Goal: Task Accomplishment & Management: Use online tool/utility

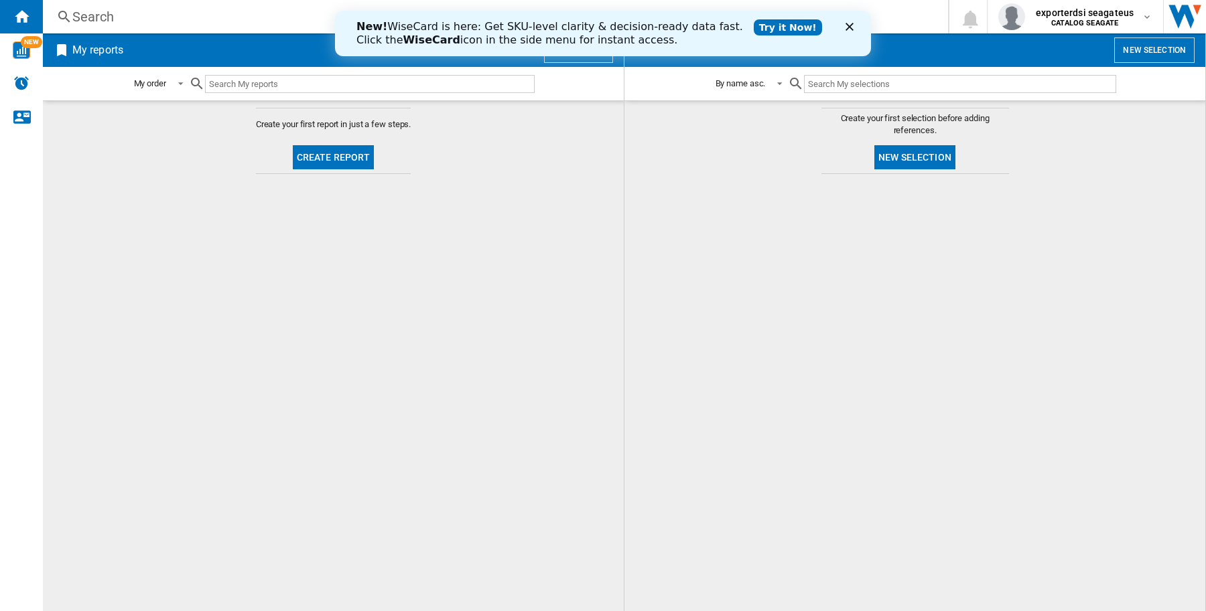
click at [845, 27] on icon "Fermer" at bounding box center [849, 27] width 8 height 8
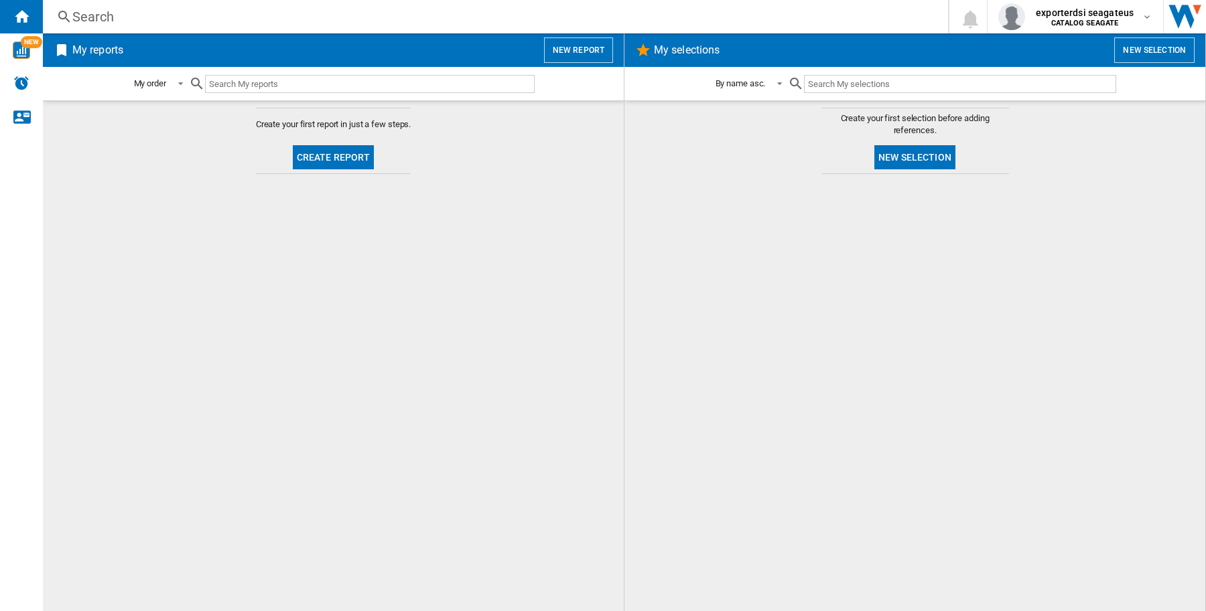
click at [1133, 57] on button "New selection" at bounding box center [1154, 50] width 80 height 25
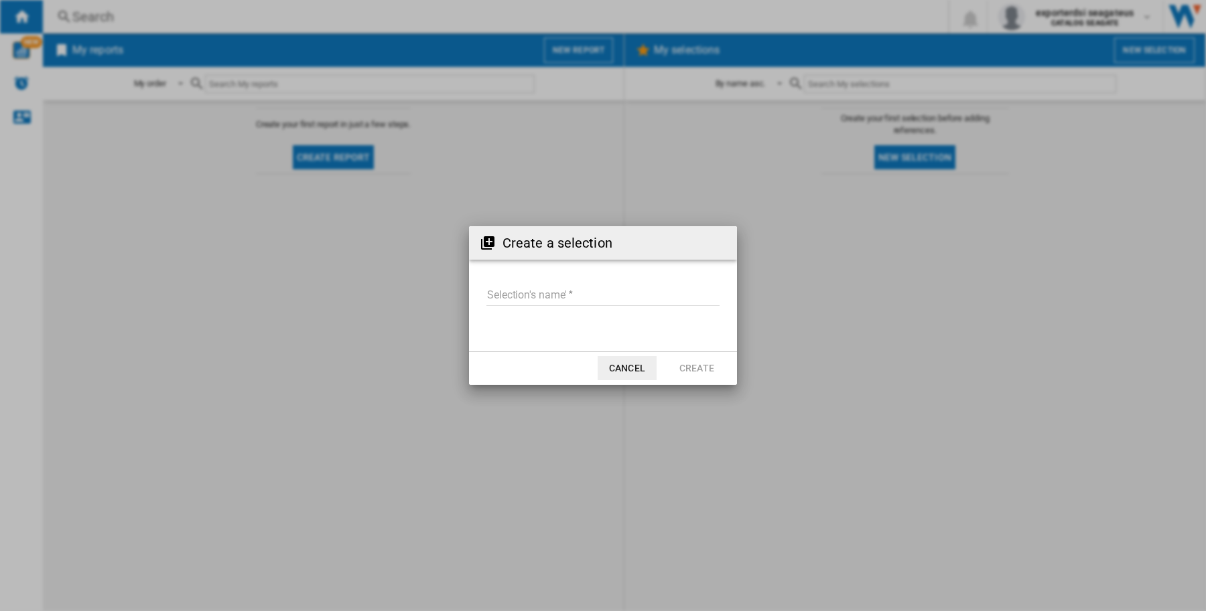
click at [579, 305] on input "Selection's name'" at bounding box center [602, 296] width 233 height 20
type input "****"
click at [688, 369] on button "Create" at bounding box center [696, 368] width 59 height 24
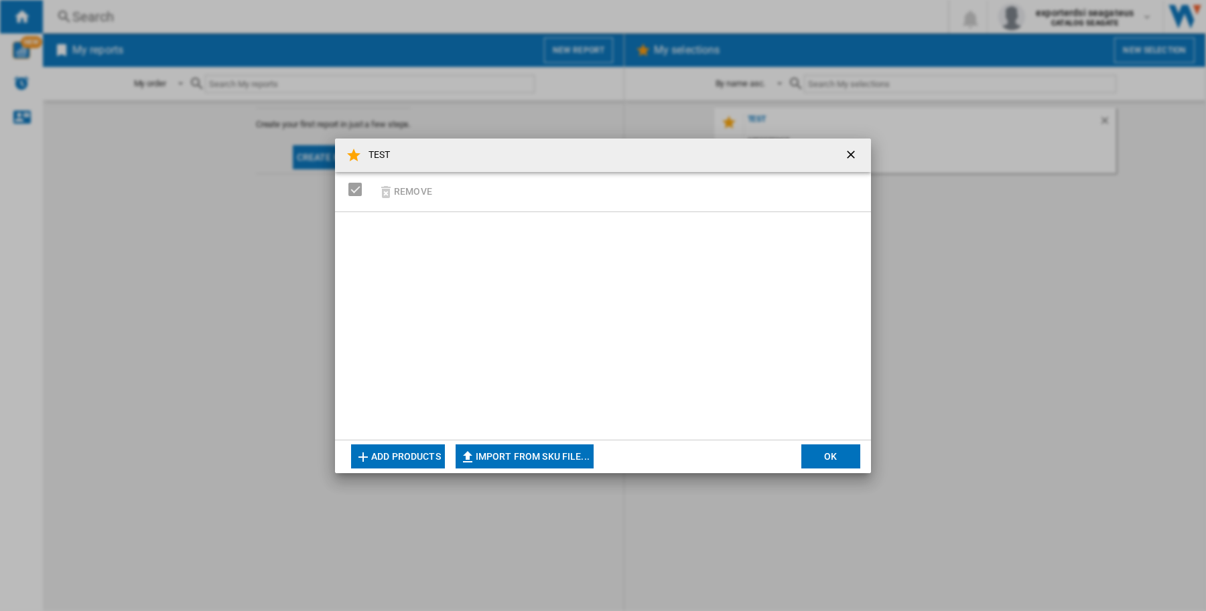
click at [526, 459] on button "Import from SKU file..." at bounding box center [524, 457] width 138 height 24
type input "**********"
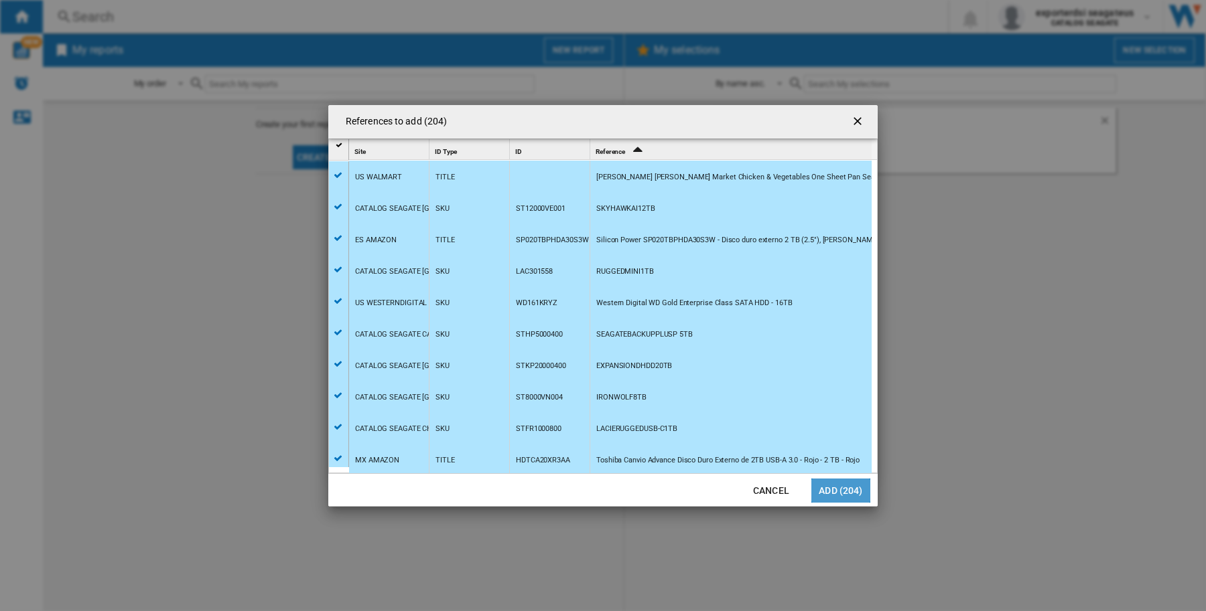
click at [839, 490] on button "Add (204)" at bounding box center [840, 491] width 59 height 24
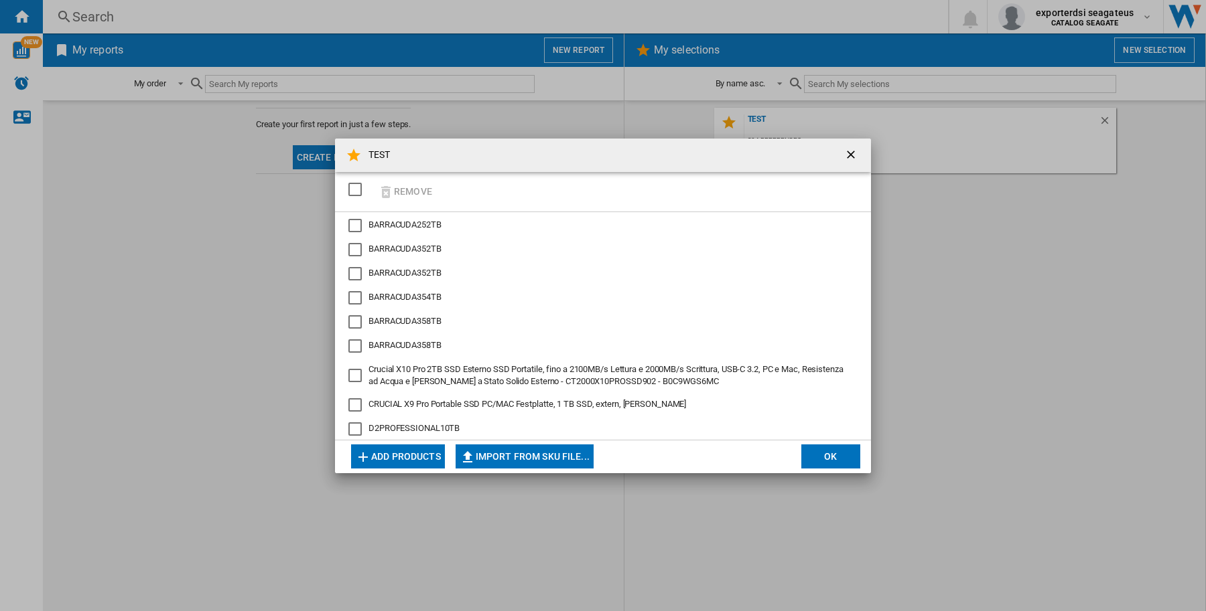
click at [811, 454] on button "OK" at bounding box center [830, 457] width 59 height 24
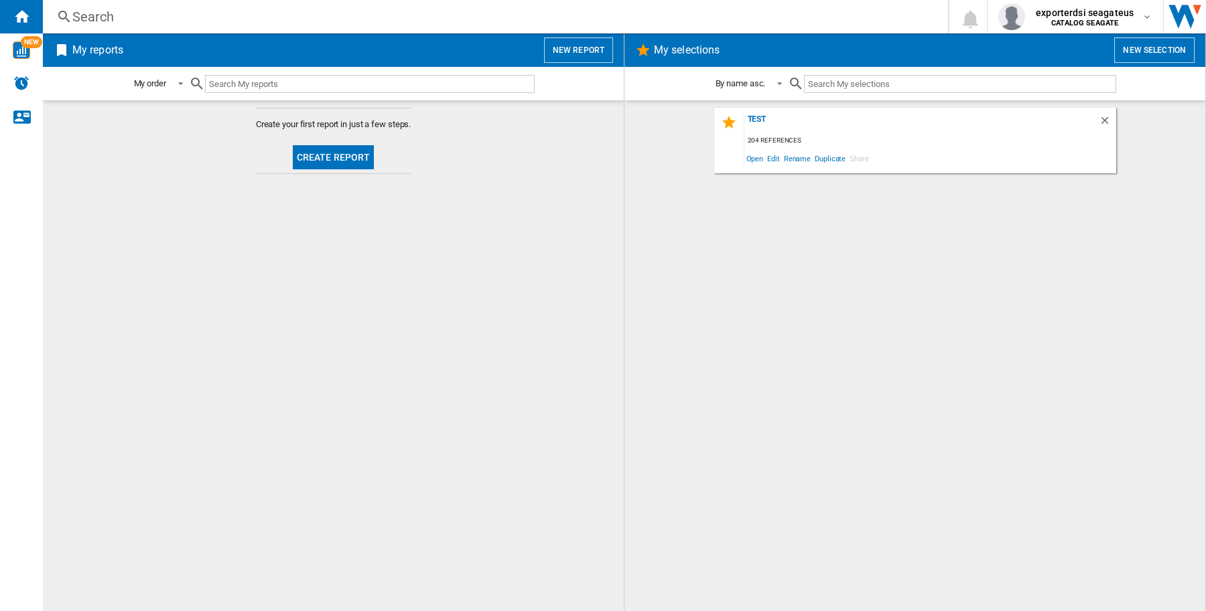
click at [566, 48] on button "New report" at bounding box center [578, 50] width 69 height 25
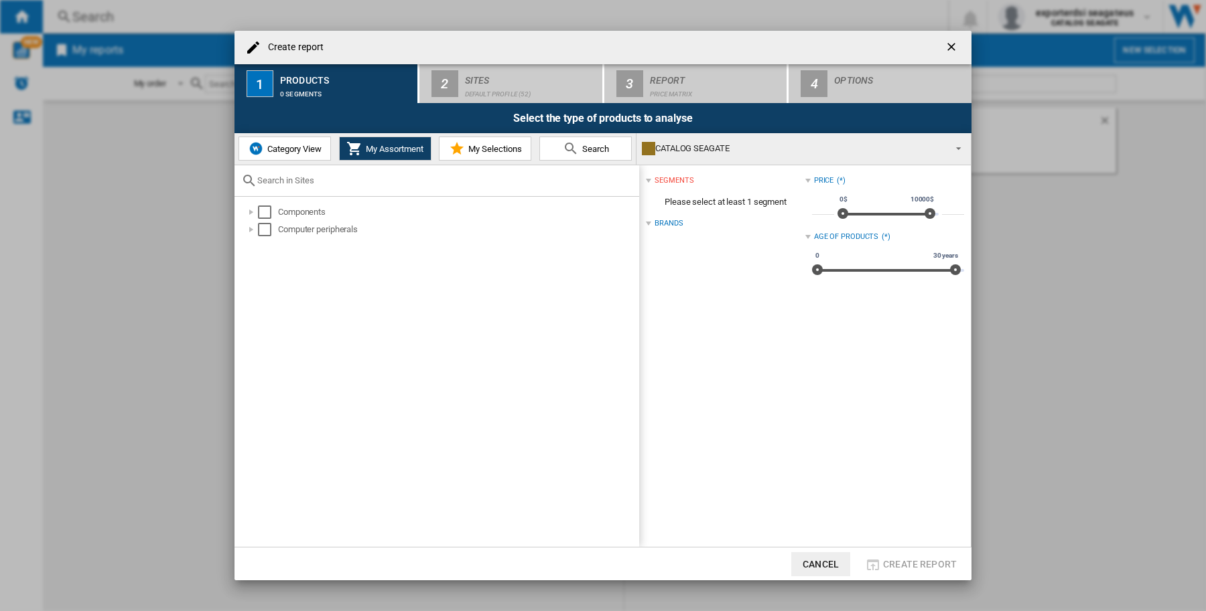
click at [293, 141] on button "Category View" at bounding box center [284, 149] width 92 height 24
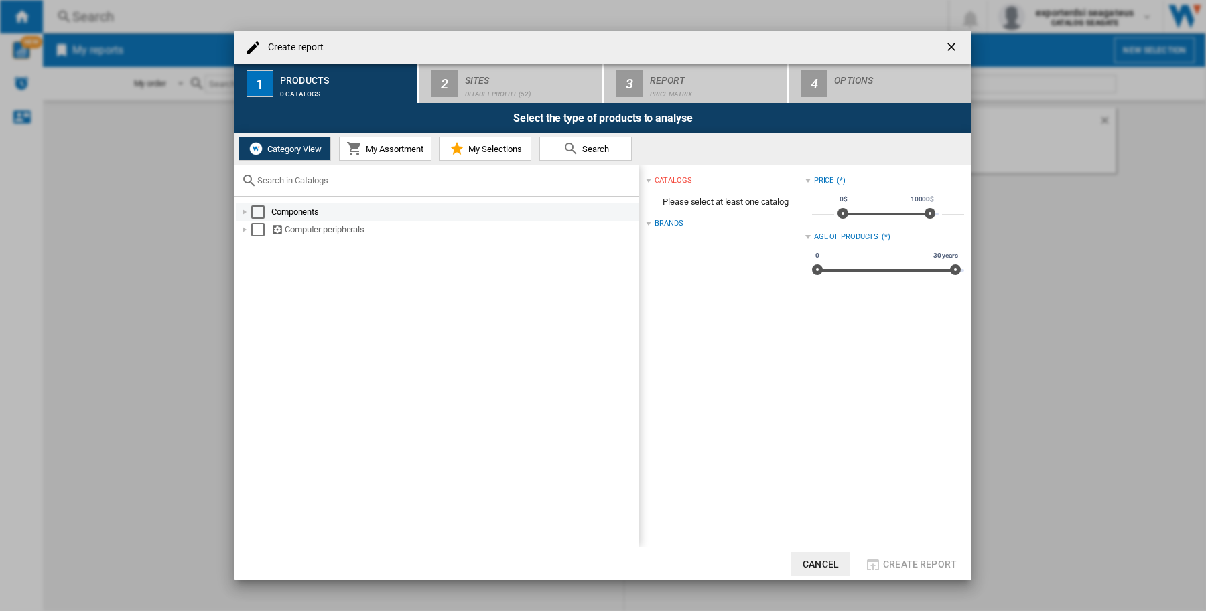
click at [255, 209] on div "Select" at bounding box center [257, 212] width 13 height 13
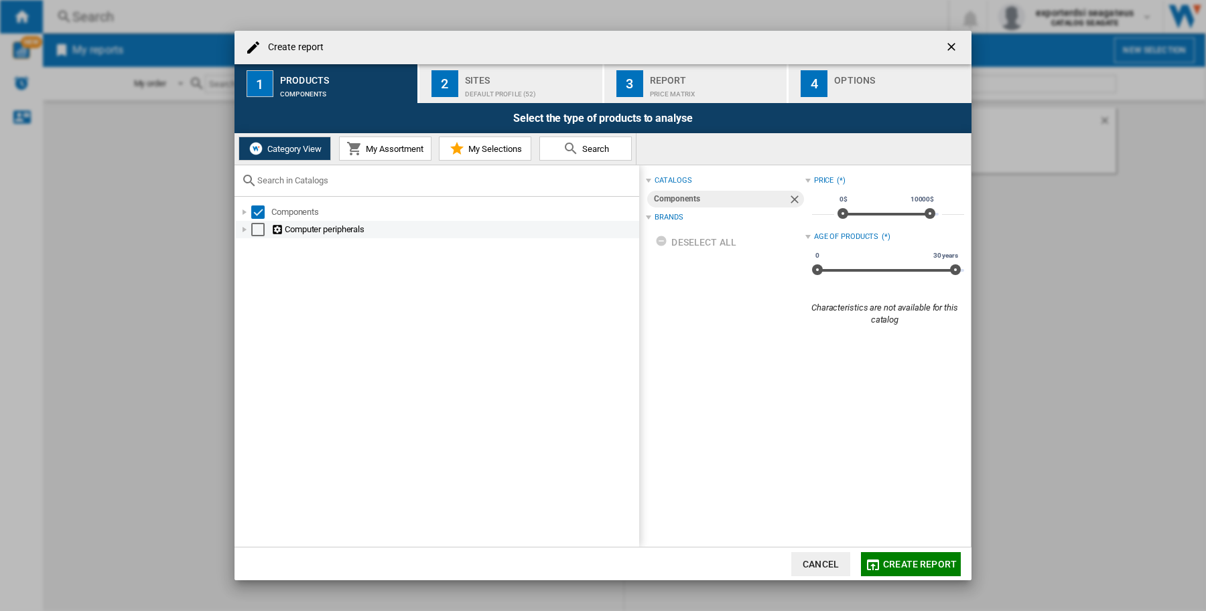
click at [255, 232] on div "Select" at bounding box center [257, 229] width 13 height 13
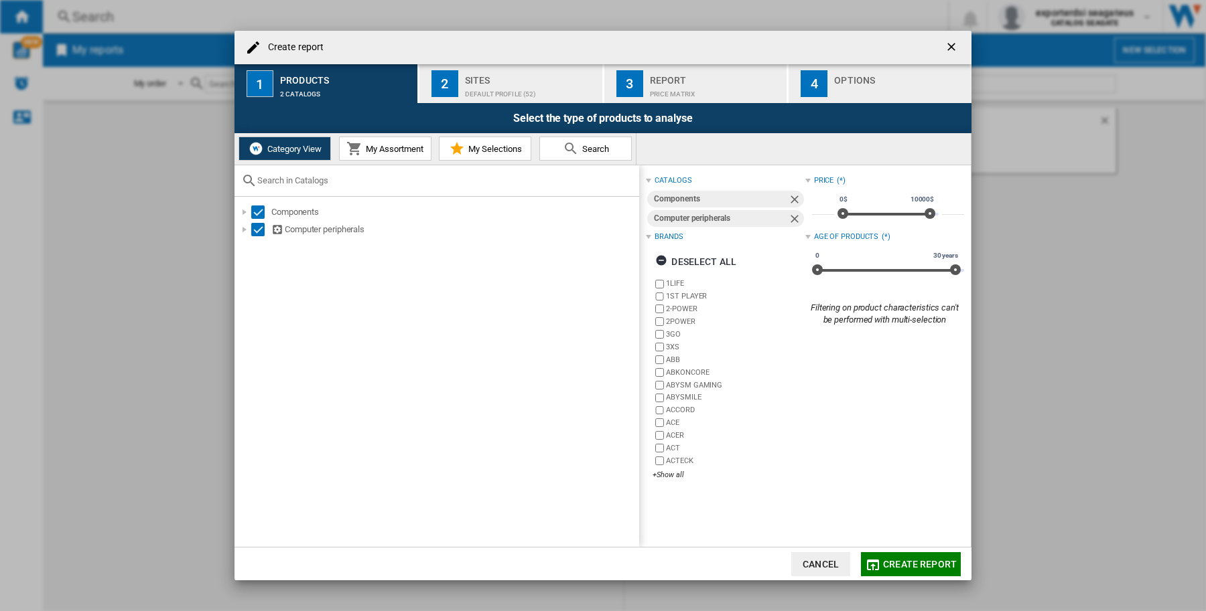
click at [483, 91] on div "Default profile (52)" at bounding box center [531, 91] width 132 height 14
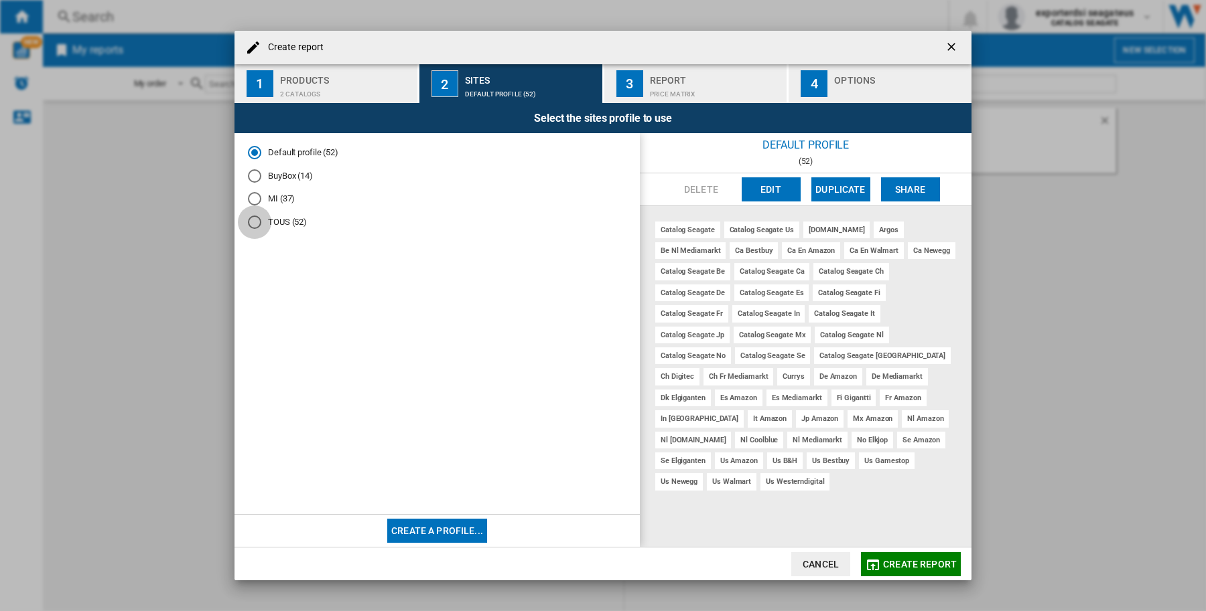
click at [258, 220] on div "TOUS (52)" at bounding box center [254, 222] width 13 height 13
click at [251, 149] on div "Default profile (52)" at bounding box center [254, 152] width 13 height 13
click at [436, 530] on button "Create a profile..." at bounding box center [437, 531] width 100 height 24
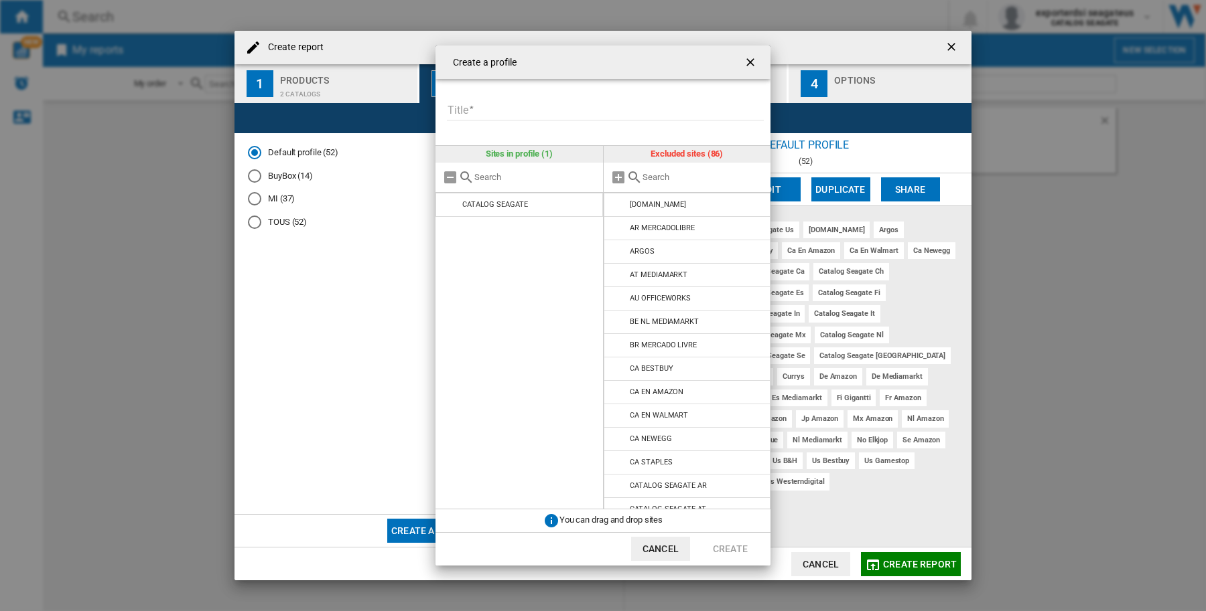
click at [474, 98] on form "Title Please enter a title for your profile" at bounding box center [607, 102] width 325 height 47
drag, startPoint x: 530, startPoint y: 118, endPoint x: 531, endPoint y: 167, distance: 49.6
click at [530, 117] on input "Title" at bounding box center [605, 110] width 317 height 20
type input "****"
click at [739, 549] on button "Create" at bounding box center [730, 549] width 59 height 24
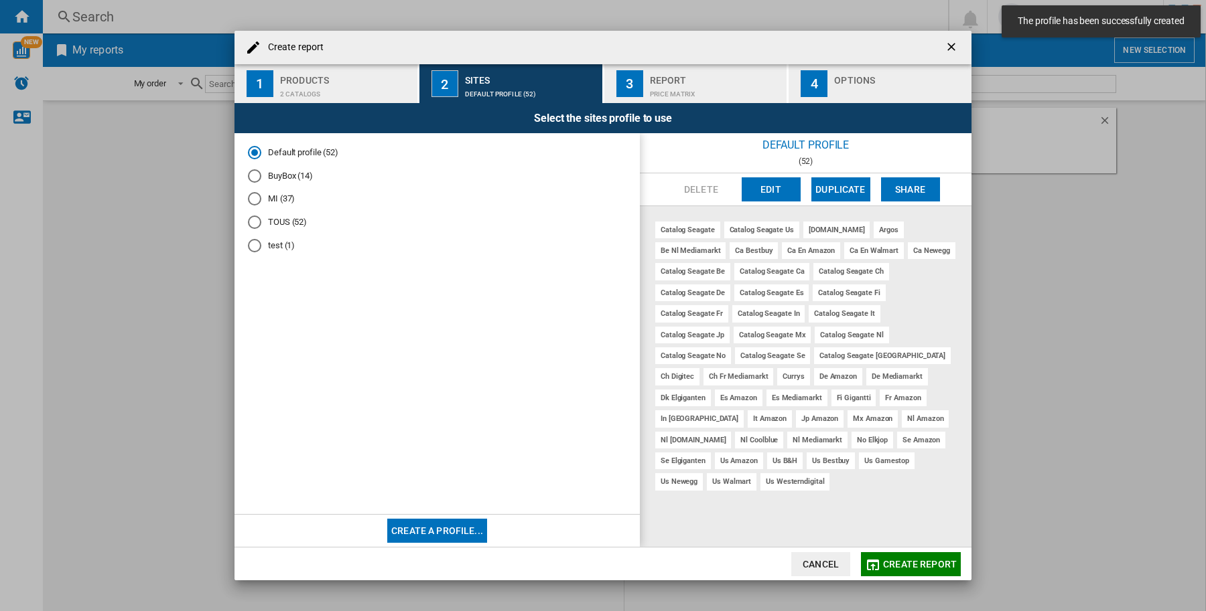
click at [251, 244] on div "test (1)" at bounding box center [254, 245] width 13 height 13
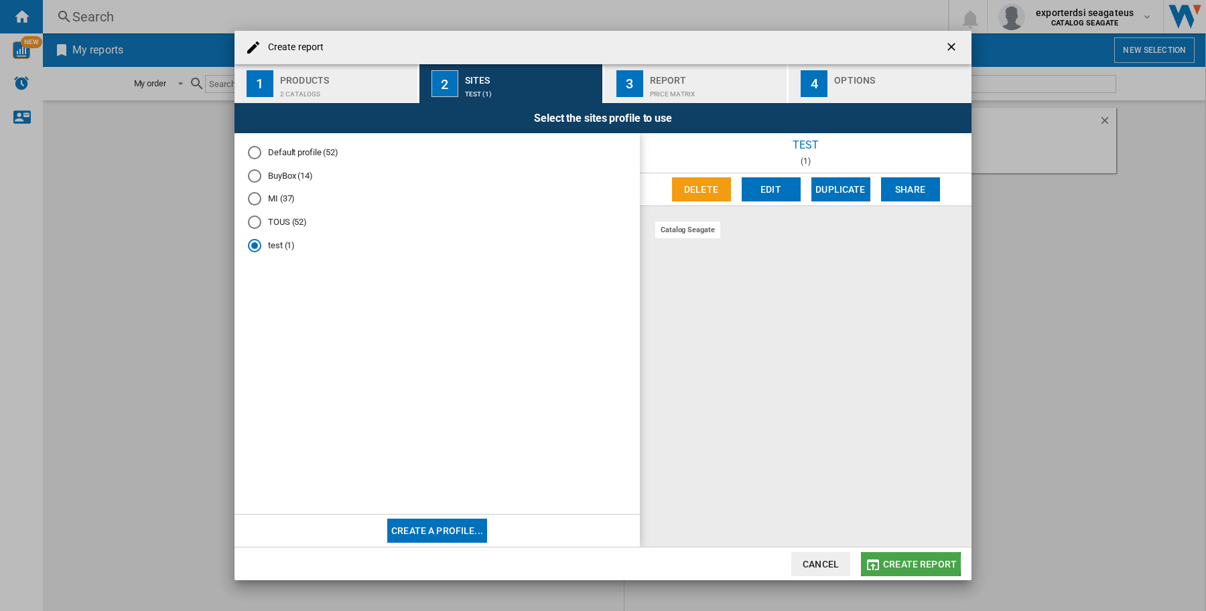
click at [895, 563] on span "Create report" at bounding box center [920, 564] width 74 height 11
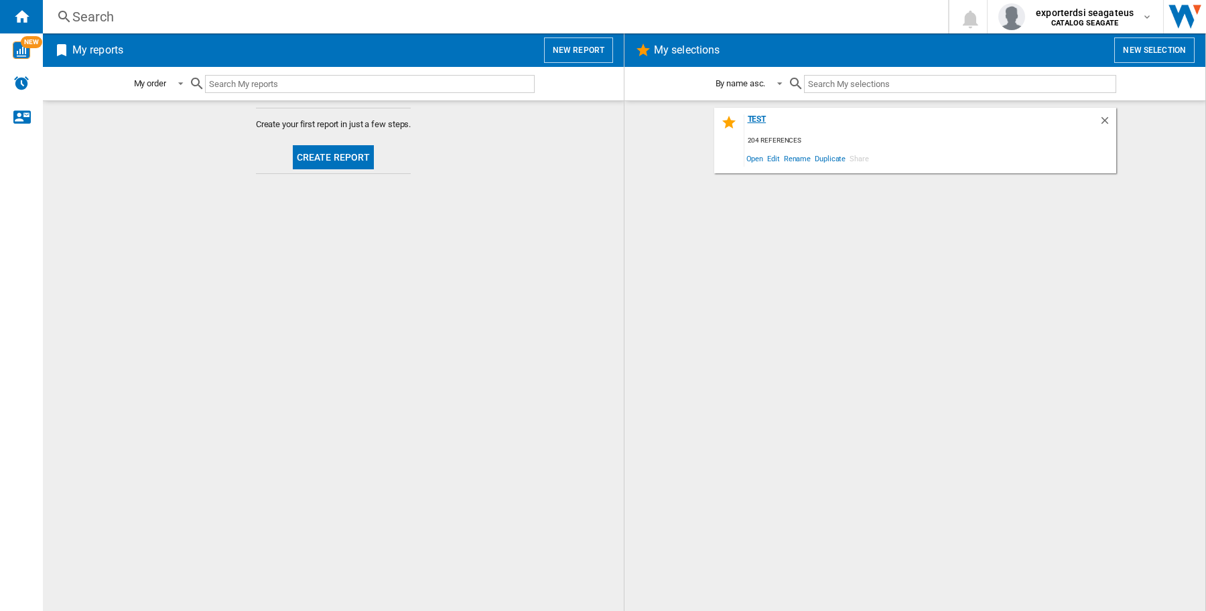
click at [758, 119] on div "TEST" at bounding box center [921, 124] width 354 height 18
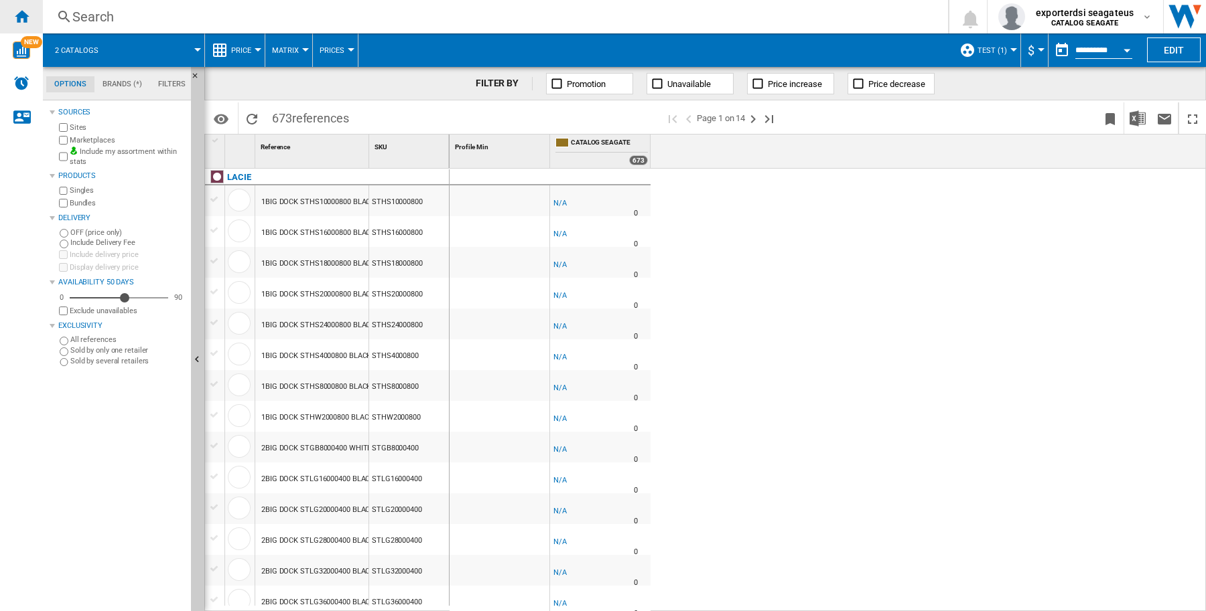
click at [24, 12] on ng-md-icon "Home" at bounding box center [21, 16] width 16 height 16
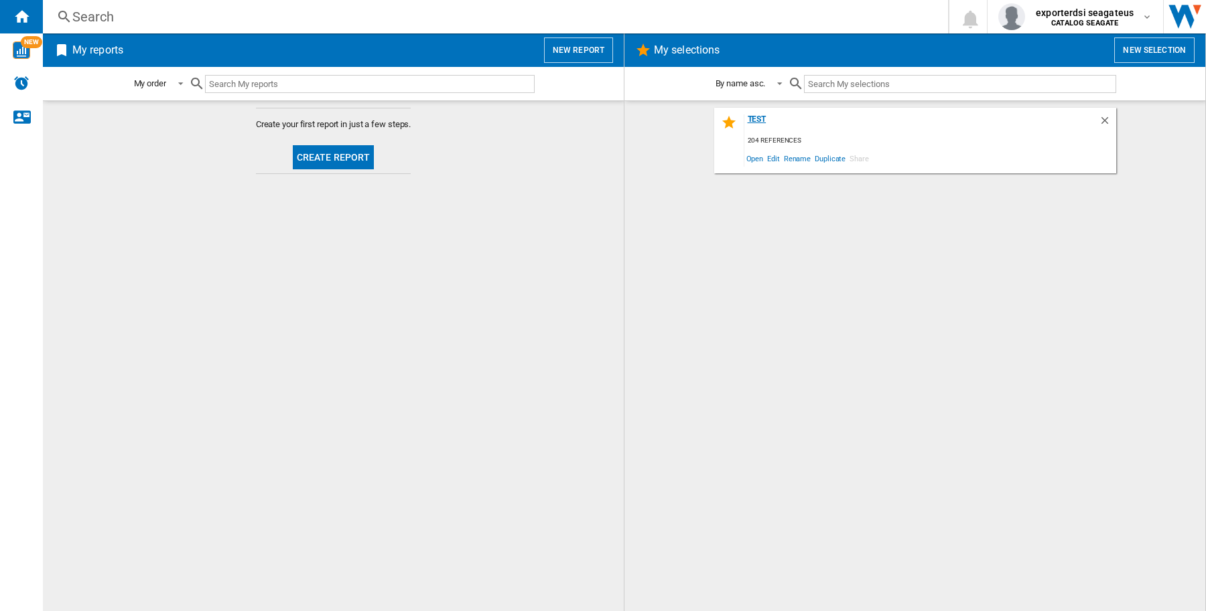
click at [751, 119] on div "TEST" at bounding box center [921, 124] width 354 height 18
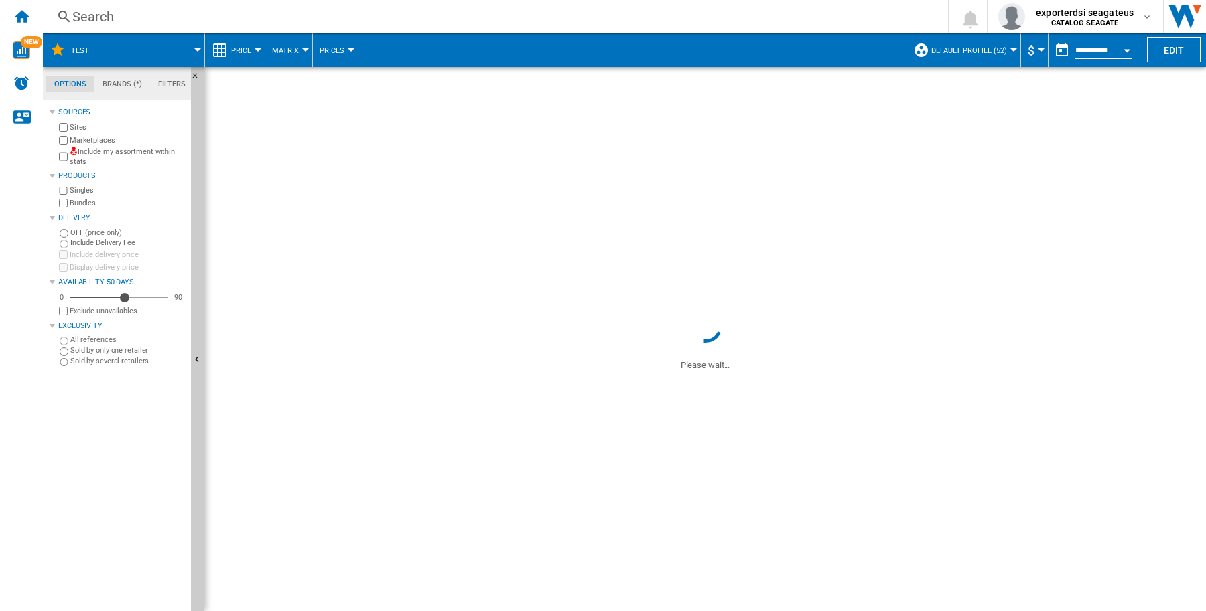
click at [1010, 48] on div at bounding box center [1013, 49] width 7 height 3
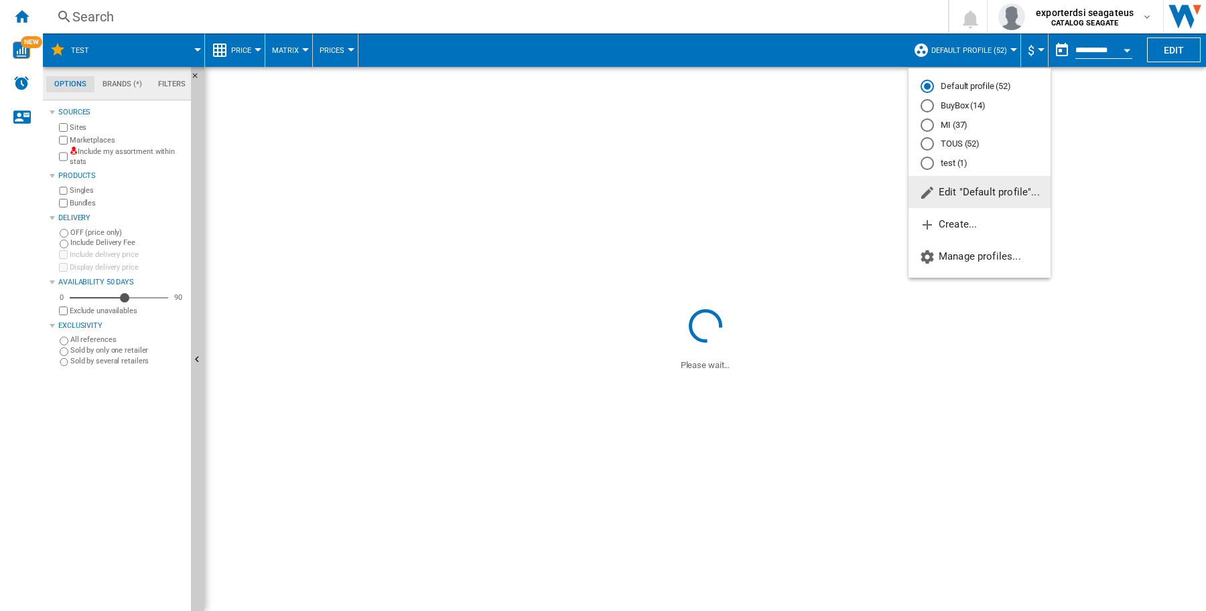
click at [952, 161] on md-radio-button "test (1)" at bounding box center [979, 163] width 118 height 13
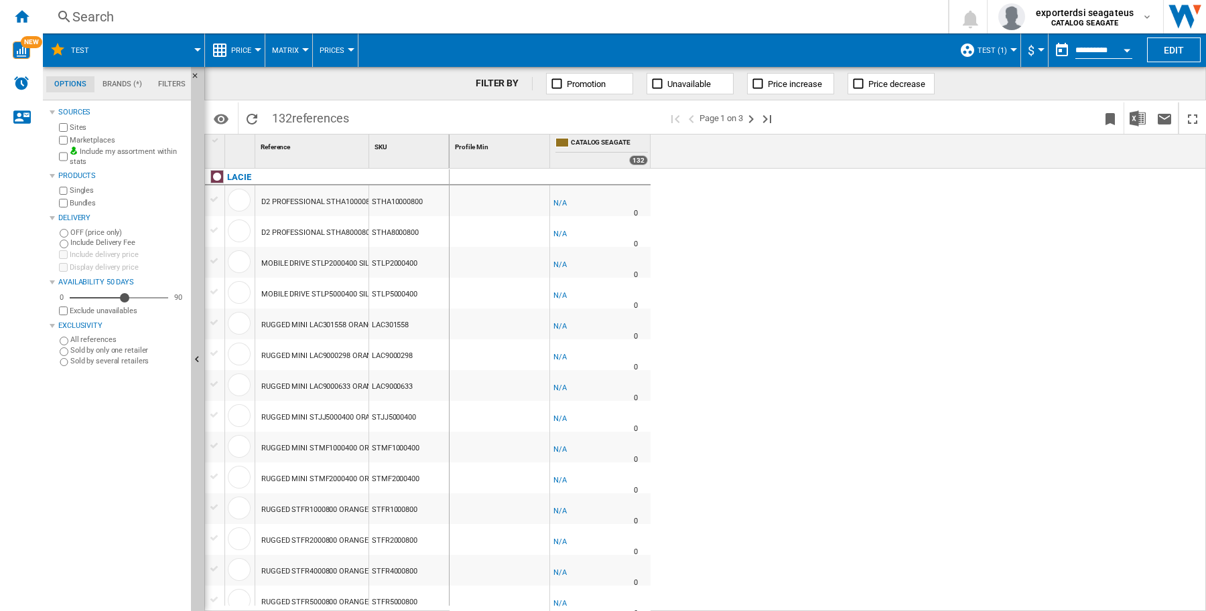
click at [405, 205] on div "STHA10000800" at bounding box center [409, 201] width 80 height 31
click at [1133, 121] on img "Download in Excel" at bounding box center [1137, 119] width 16 height 16
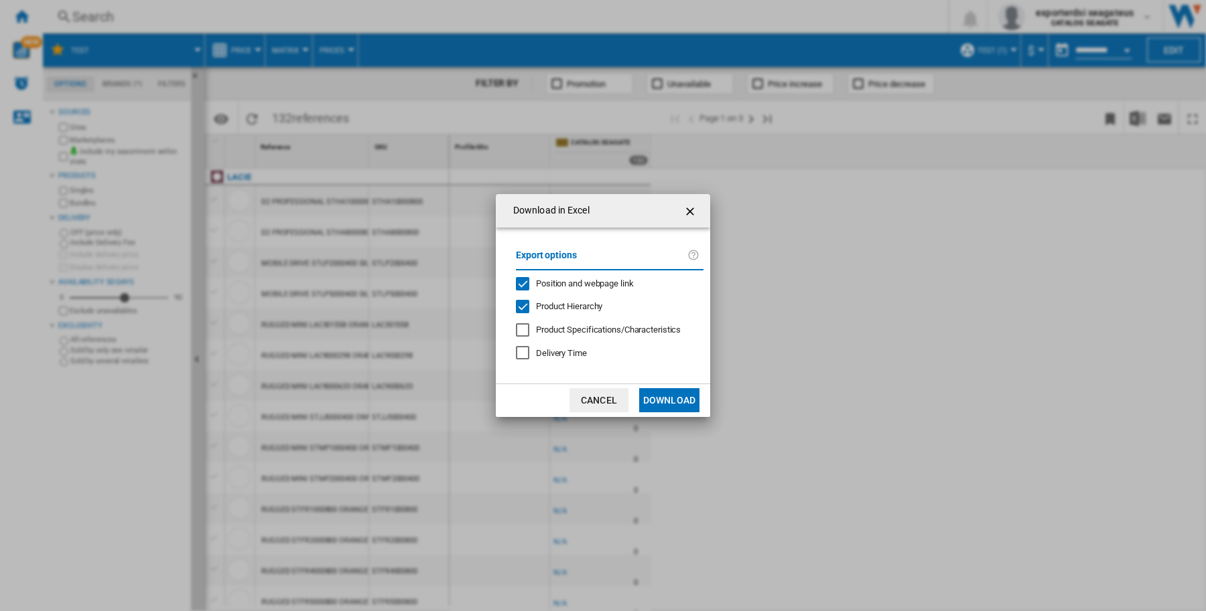
click at [516, 282] on div "Position and webpage link" at bounding box center [522, 283] width 13 height 13
click at [524, 303] on div "Product Hierarchy" at bounding box center [522, 306] width 13 height 13
click at [674, 392] on button "Download" at bounding box center [669, 400] width 60 height 24
